Goal: Information Seeking & Learning: Learn about a topic

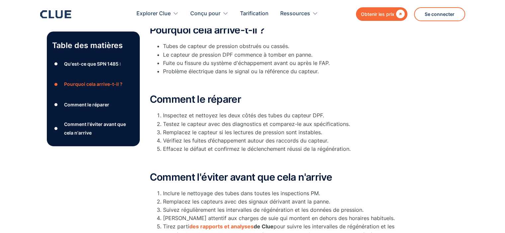
scroll to position [232, 0]
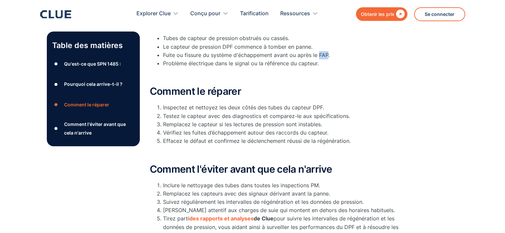
drag, startPoint x: 328, startPoint y: 55, endPoint x: 318, endPoint y: 54, distance: 9.4
click at [318, 54] on font "Fuite ou fissure du système d'échappement avant ou après le FAP." at bounding box center [246, 55] width 167 height 7
copy font "FAP"
